Goal: Transaction & Acquisition: Download file/media

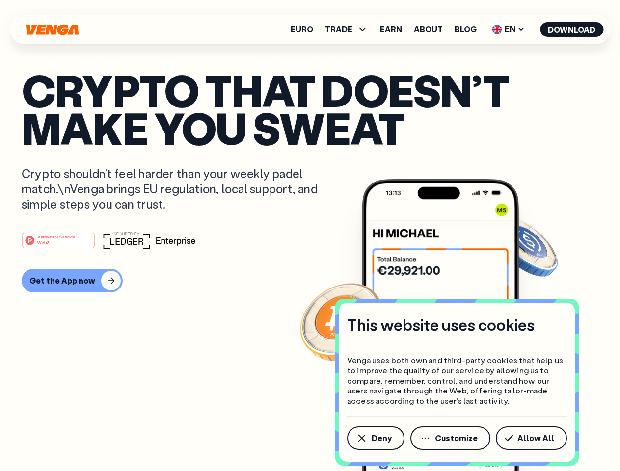
click at [310, 236] on div "#1 PRODUCT OF THE MONTH Web3" at bounding box center [310, 241] width 577 height 18
click at [375, 438] on span "Deny" at bounding box center [381, 438] width 20 height 8
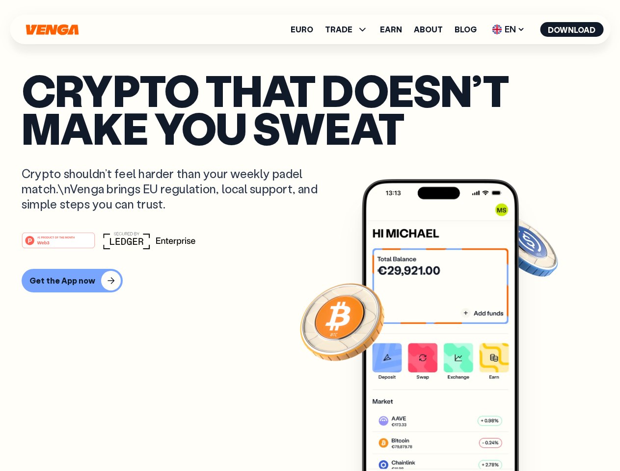
click at [451, 438] on img at bounding box center [440, 343] width 157 height 329
click at [533, 438] on article "Crypto that doesn’t make you sweat Crypto shouldn’t feel harder than your weekl…" at bounding box center [310, 255] width 577 height 368
click at [349, 29] on span "TRADE" at bounding box center [338, 30] width 27 height 8
click at [508, 29] on span "EN" at bounding box center [508, 30] width 40 height 16
click at [572, 29] on button "Download" at bounding box center [571, 29] width 63 height 15
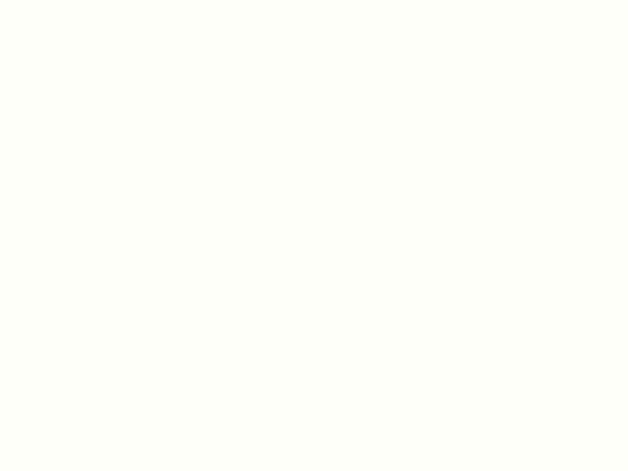
click at [310, 0] on html "This website uses cookies Venga uses both own and third-party cookies that help…" at bounding box center [314, 0] width 628 height 0
click at [71, 0] on html "This website uses cookies Venga uses both own and third-party cookies that help…" at bounding box center [314, 0] width 628 height 0
click at [60, 0] on html "This website uses cookies Venga uses both own and third-party cookies that help…" at bounding box center [314, 0] width 628 height 0
